Goal: Check status

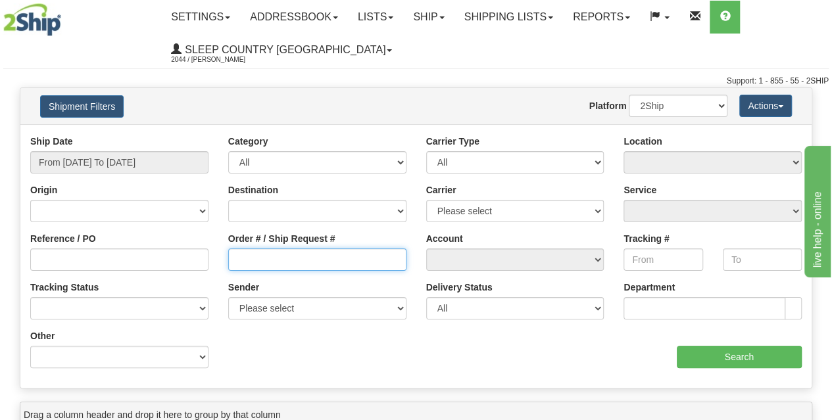
click at [313, 251] on input "Order # / Ship Request #" at bounding box center [317, 260] width 178 height 22
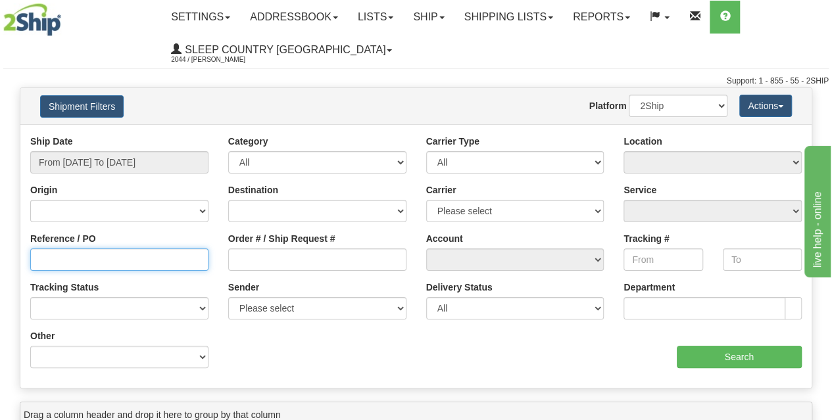
click at [155, 251] on input "Reference / PO" at bounding box center [119, 260] width 178 height 22
paste input "1056486"
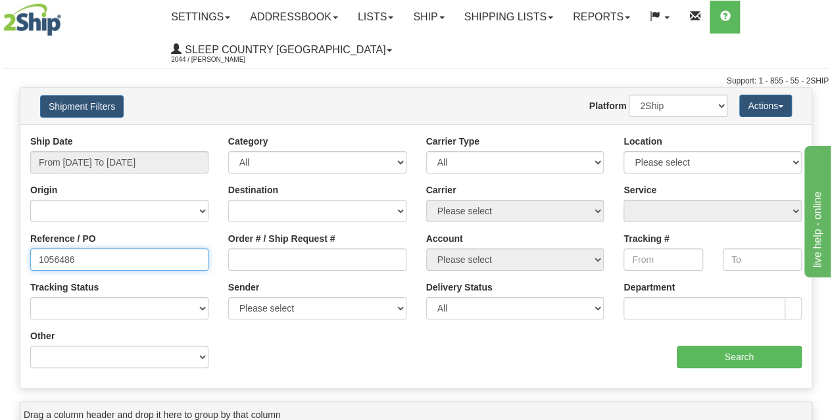
type input "1056486"
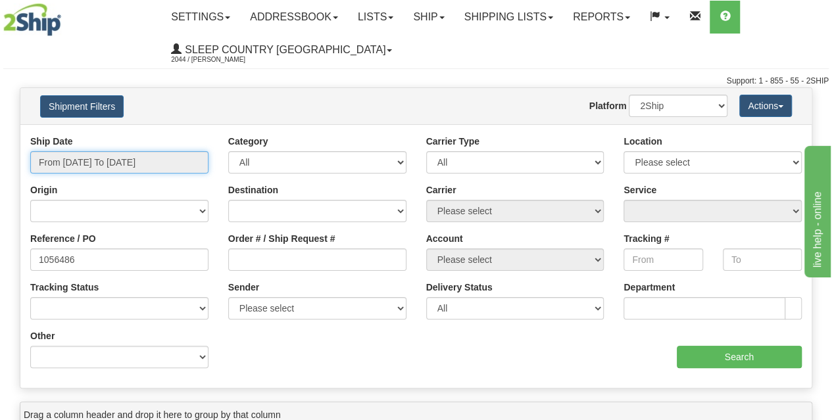
click at [143, 168] on input "From [DATE] To [DATE]" at bounding box center [119, 162] width 178 height 22
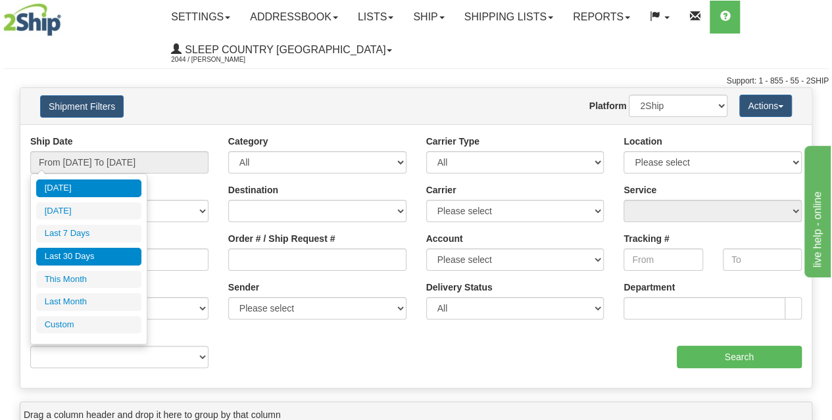
click at [107, 256] on li "Last 30 Days" at bounding box center [88, 257] width 105 height 18
type input "From [DATE] To [DATE]"
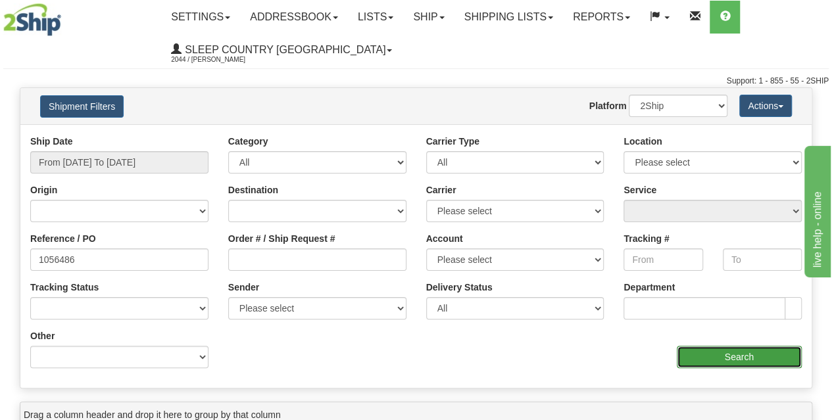
click at [728, 355] on input "Search" at bounding box center [740, 357] width 126 height 22
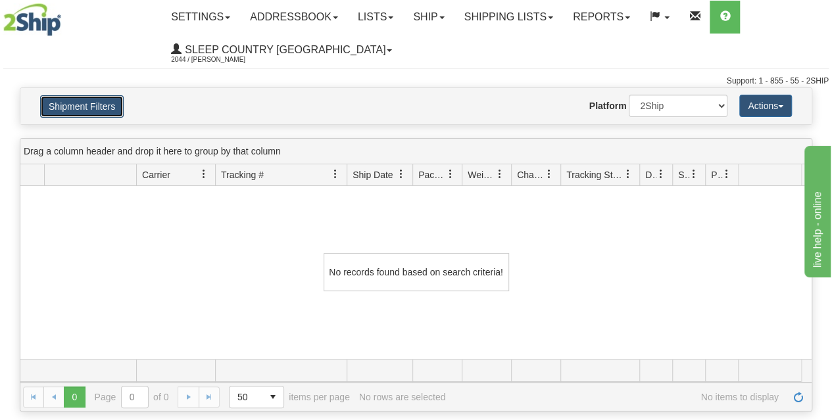
click at [97, 114] on button "Shipment Filters" at bounding box center [82, 106] width 84 height 22
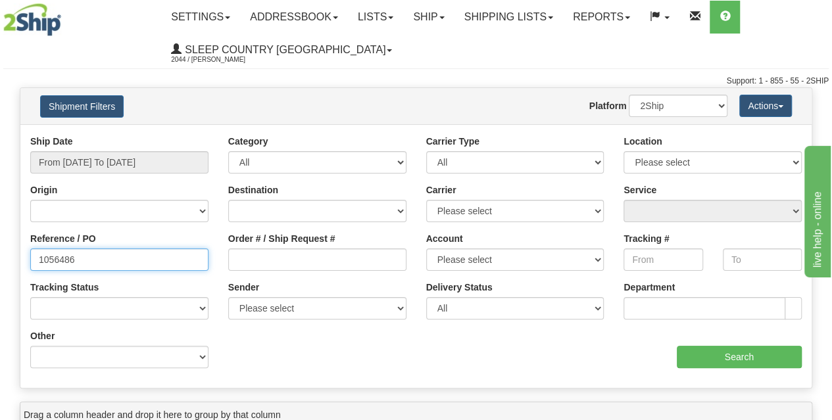
drag, startPoint x: 125, startPoint y: 258, endPoint x: 29, endPoint y: 261, distance: 96.1
click at [4, 259] on div "Please wait... × Confirm Delete Delete Cancel × Confirm Delete Yes No Cancel × …" at bounding box center [416, 382] width 832 height 588
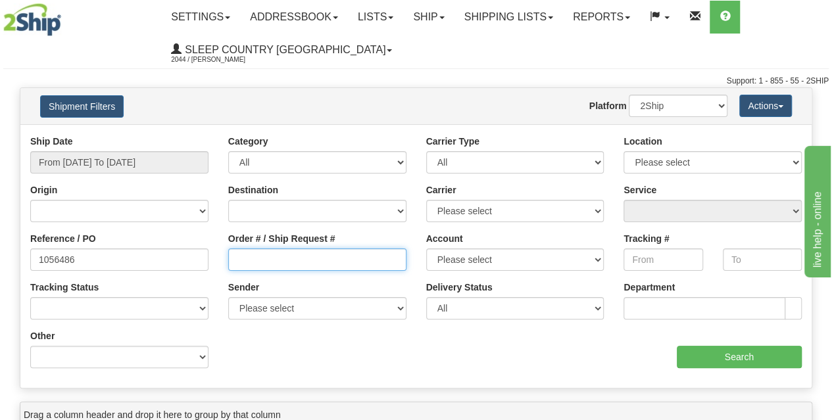
click at [263, 268] on input "Order # / Ship Request #" at bounding box center [317, 260] width 178 height 22
paste input "1056486"
type input "1056486"
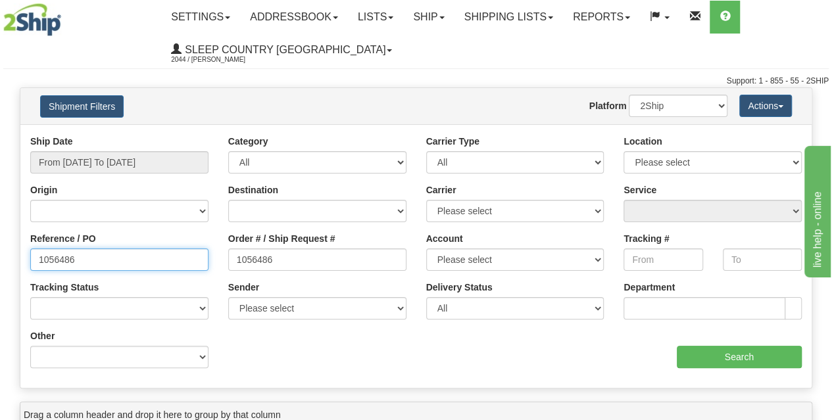
drag, startPoint x: 183, startPoint y: 255, endPoint x: 13, endPoint y: 249, distance: 169.8
click at [0, 249] on div "Please wait... × Confirm Delete Delete Cancel × Confirm Delete Yes No Cancel × …" at bounding box center [416, 382] width 832 height 588
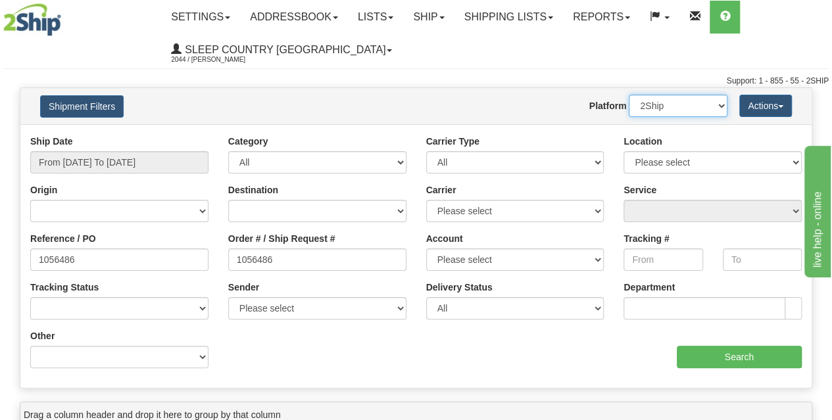
click at [666, 98] on select "2Ship Imported" at bounding box center [678, 106] width 99 height 22
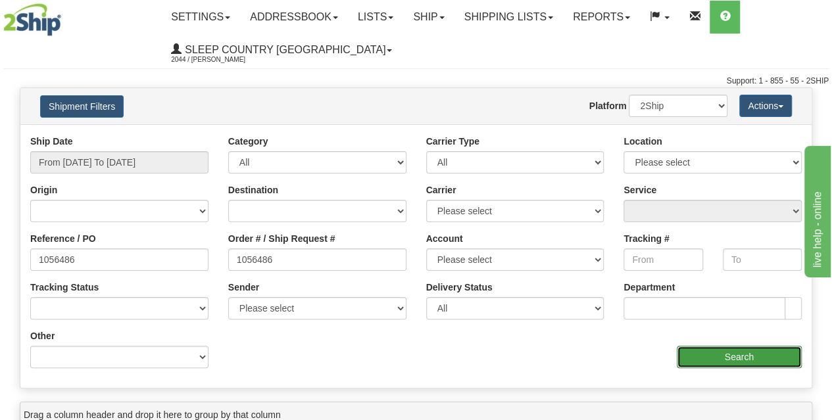
click at [719, 351] on input "Search" at bounding box center [740, 357] width 126 height 22
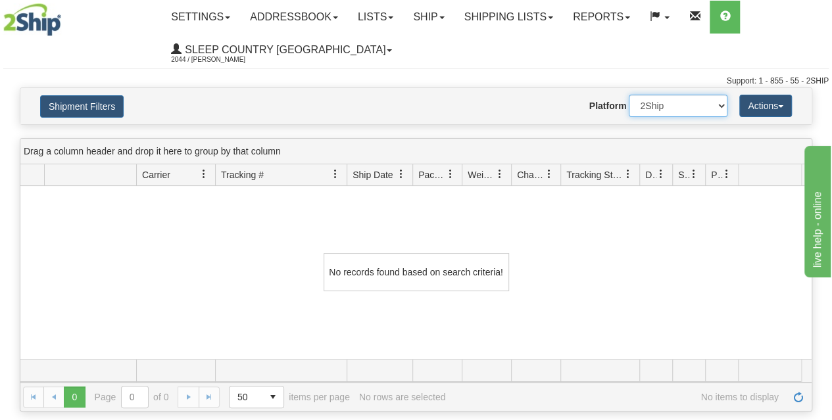
click at [657, 112] on select "2Ship Imported" at bounding box center [678, 106] width 99 height 22
click at [629, 95] on select "2Ship Imported" at bounding box center [678, 106] width 99 height 22
click at [108, 107] on button "Shipment Filters" at bounding box center [82, 106] width 84 height 22
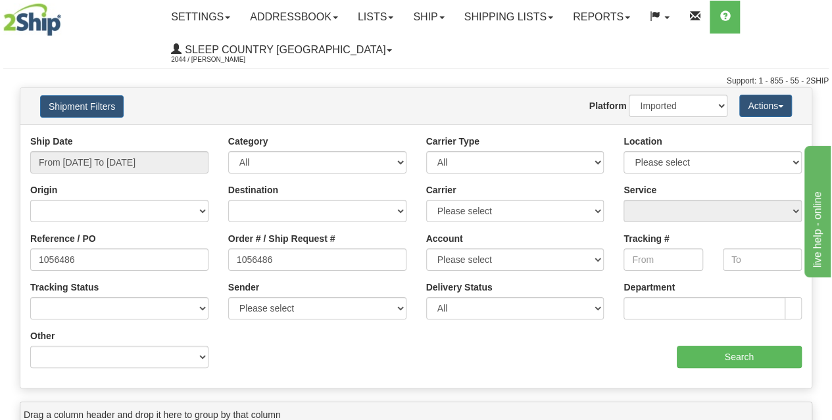
click at [139, 173] on div "Ship Date From [DATE] To [DATE]" at bounding box center [119, 159] width 198 height 49
click at [116, 173] on input "From [DATE] To [DATE]" at bounding box center [119, 162] width 178 height 22
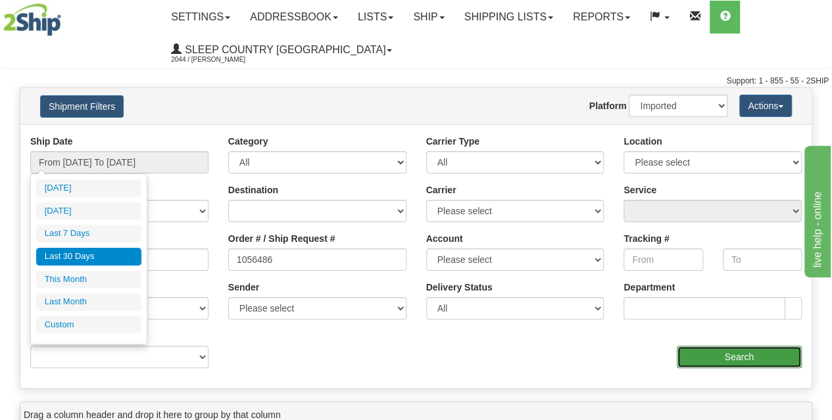
click at [709, 357] on input "Search" at bounding box center [740, 357] width 126 height 22
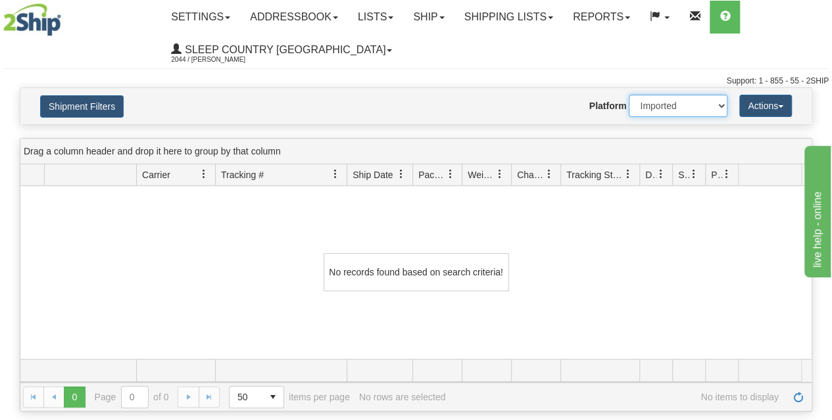
click at [654, 111] on select "2Ship Imported" at bounding box center [678, 106] width 99 height 22
select select "0"
click at [629, 95] on select "2Ship Imported" at bounding box center [678, 106] width 99 height 22
click at [248, 95] on div "Website Agent Nothing selected Client User Platform 2Ship Imported" at bounding box center [448, 106] width 579 height 22
